Goal: Task Accomplishment & Management: Use online tool/utility

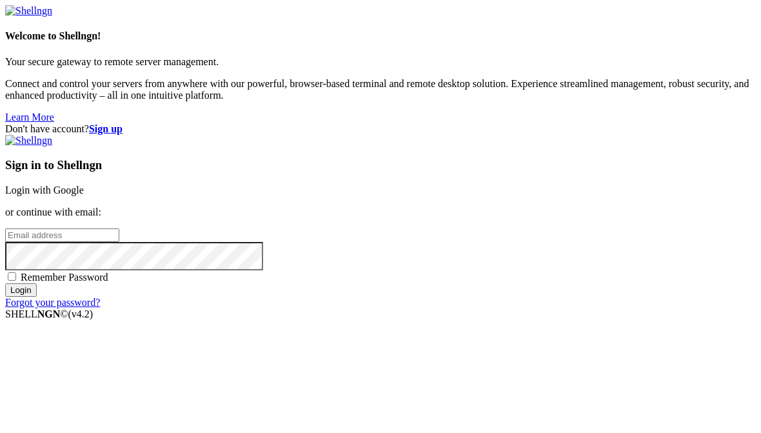
click at [84, 184] on link "Login with Google" at bounding box center [44, 189] width 79 height 11
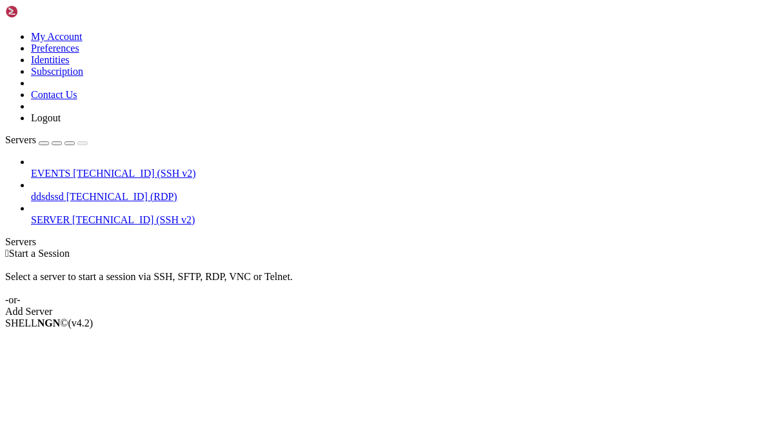
click at [411, 214] on link "SERVER [TECHNICAL_ID] (SSH v2)" at bounding box center [393, 220] width 725 height 12
click at [138, 214] on link "SERVER [TECHNICAL_ID] (SSH v2)" at bounding box center [393, 220] width 725 height 12
click at [148, 420] on li "Properties" at bounding box center [89, 426] width 117 height 12
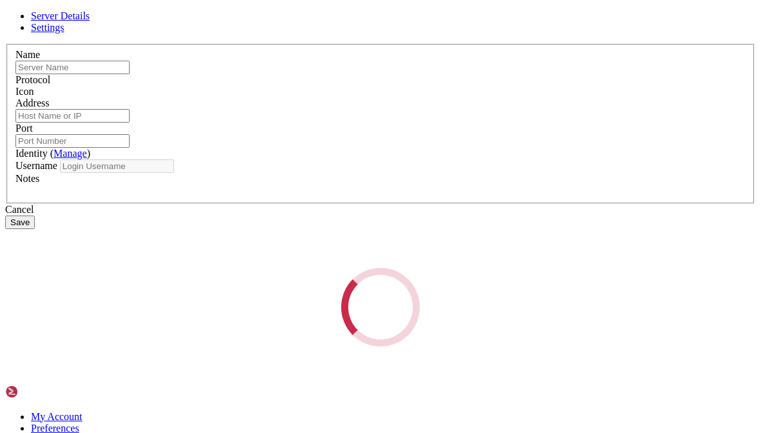
type input "SERVER"
type input "[TECHNICAL_ID]"
type input "22"
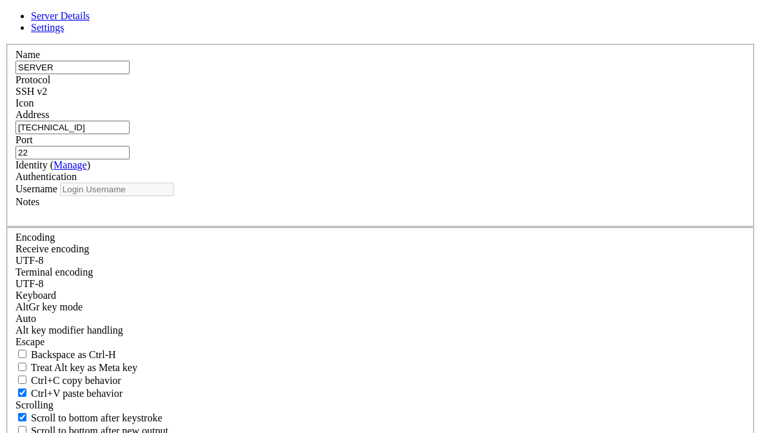
type input "root"
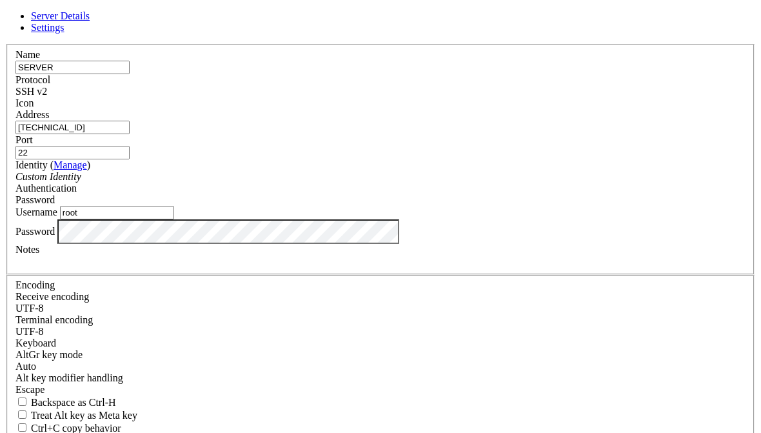
click at [49, 120] on label "Address" at bounding box center [32, 114] width 34 height 11
click at [130, 127] on input "[TECHNICAL_ID]" at bounding box center [72, 128] width 114 height 14
paste input "[TECHNICAL_ID]"
type input "[TECHNICAL_ID]"
click at [474, 204] on div "Password" at bounding box center [380, 200] width 730 height 12
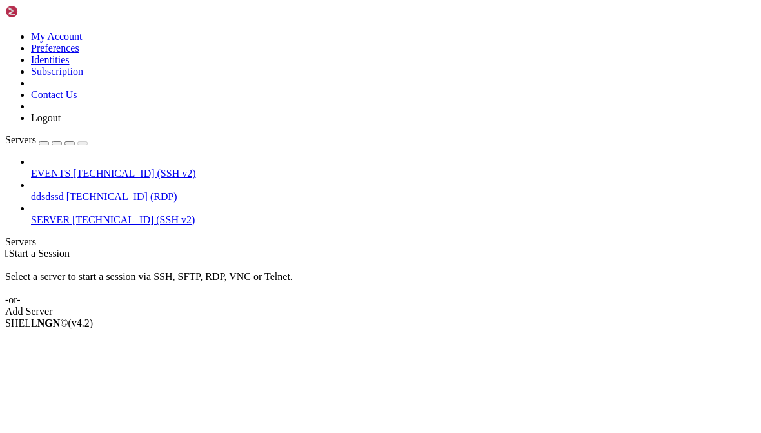
click at [195, 214] on span "[TECHNICAL_ID] (SSH v2)" at bounding box center [133, 219] width 123 height 11
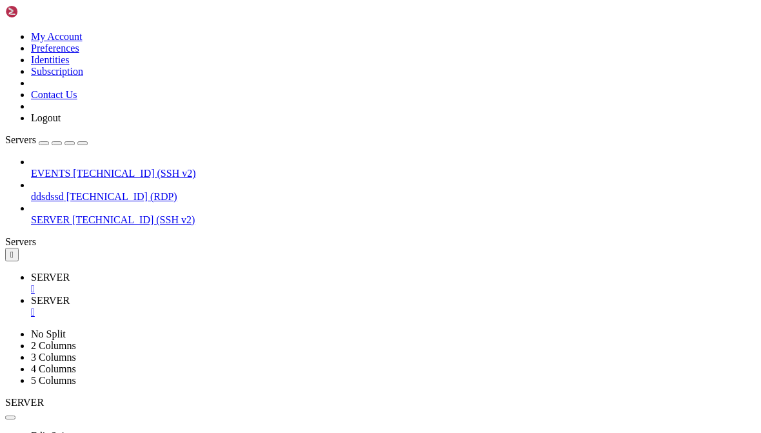
type input "/root"
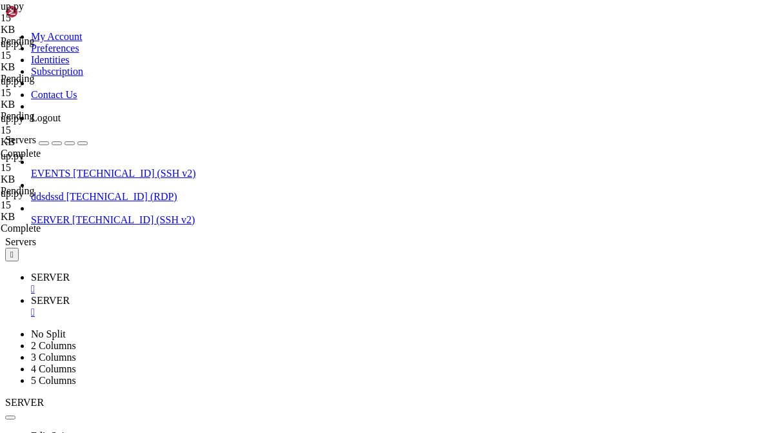
type textarea "abfilecde fg"
click at [49, 271] on span "SERVER" at bounding box center [50, 276] width 39 height 11
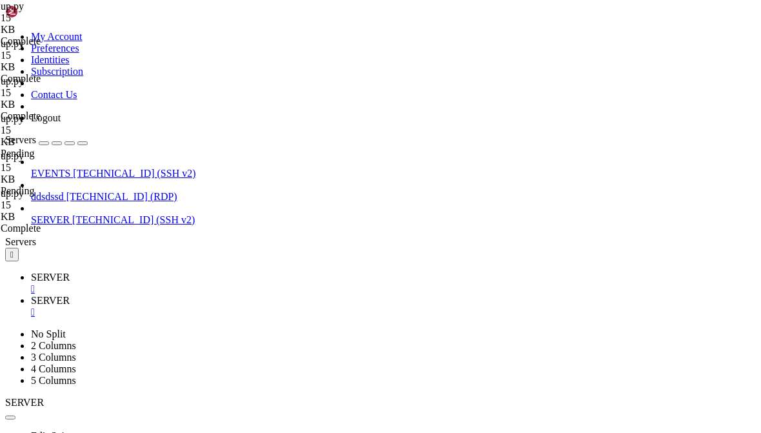
click at [31, 295] on icon at bounding box center [31, 300] width 0 height 11
click at [170, 306] on div "" at bounding box center [393, 312] width 725 height 12
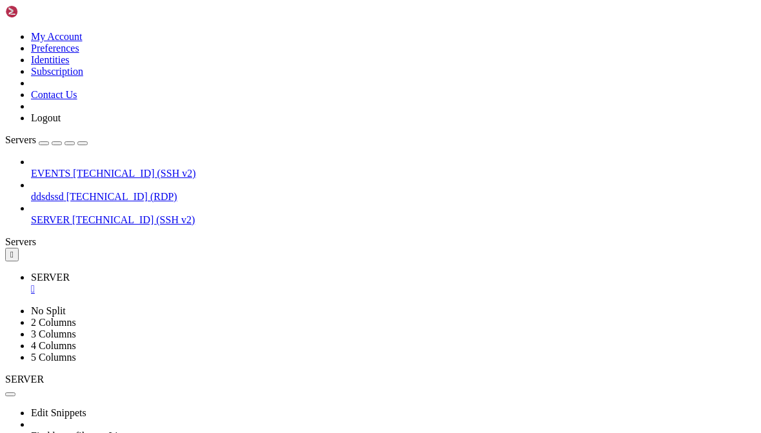
type textarea "ee8132ce91292d6d4d6b76bdee534afc"
